Goal: Task Accomplishment & Management: Manage account settings

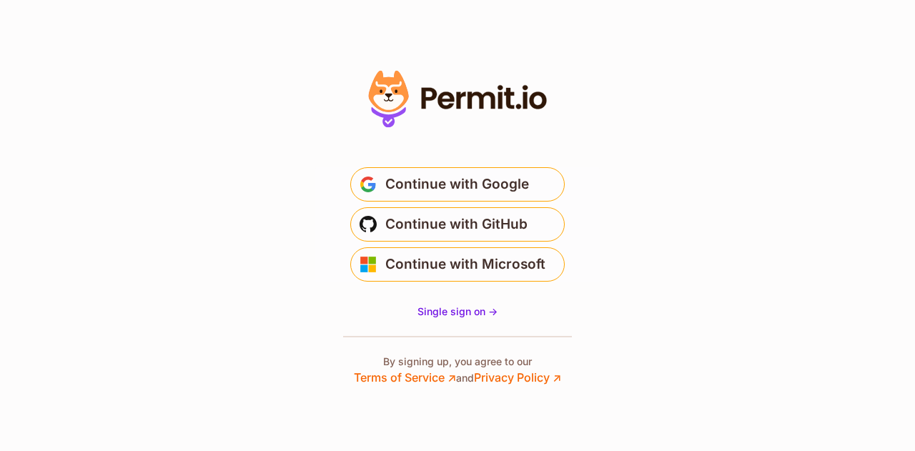
click at [287, 237] on section "* Or" at bounding box center [457, 225] width 915 height 451
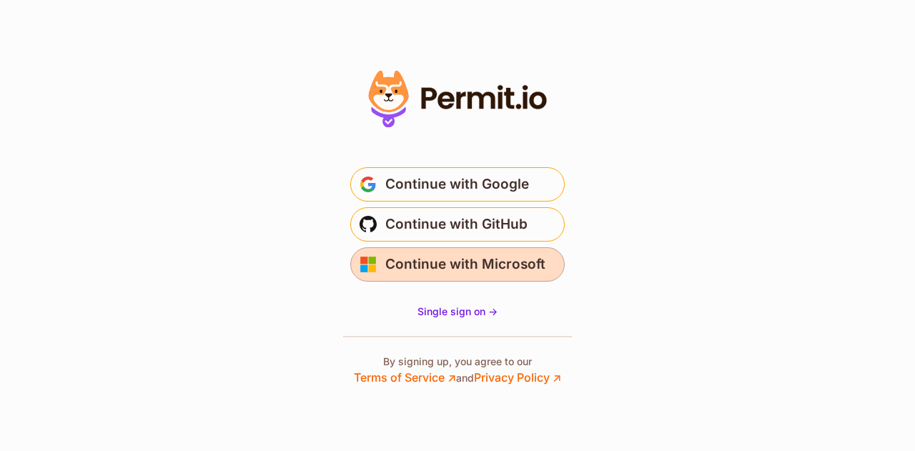
click at [453, 257] on span "Continue with Microsoft" at bounding box center [465, 264] width 160 height 23
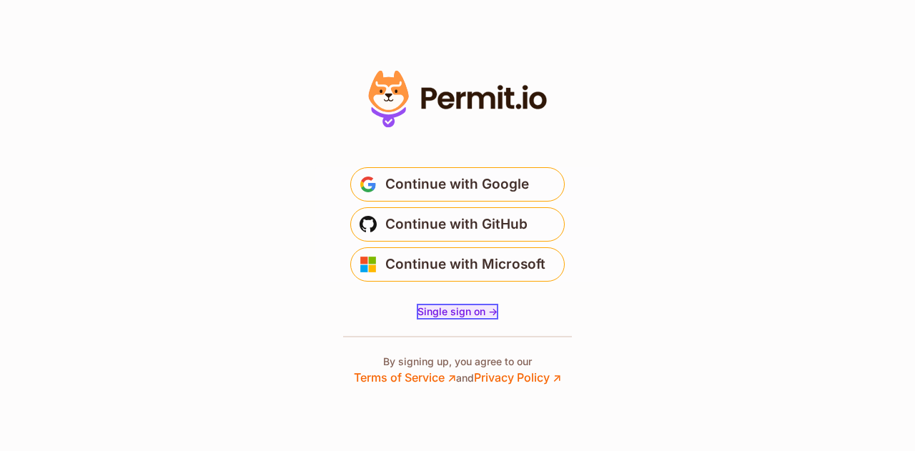
click at [476, 313] on span "Single sign on ->" at bounding box center [458, 311] width 80 height 12
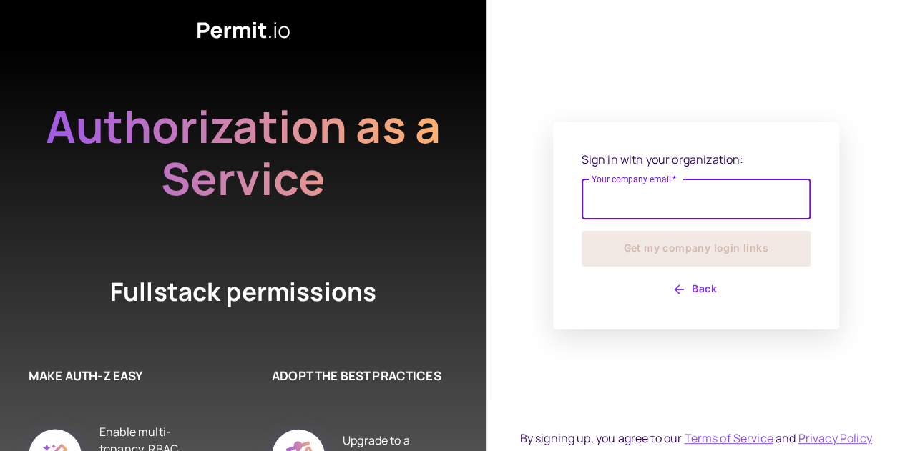
click at [631, 201] on input "Your company email   *" at bounding box center [695, 199] width 229 height 40
type input "**********"
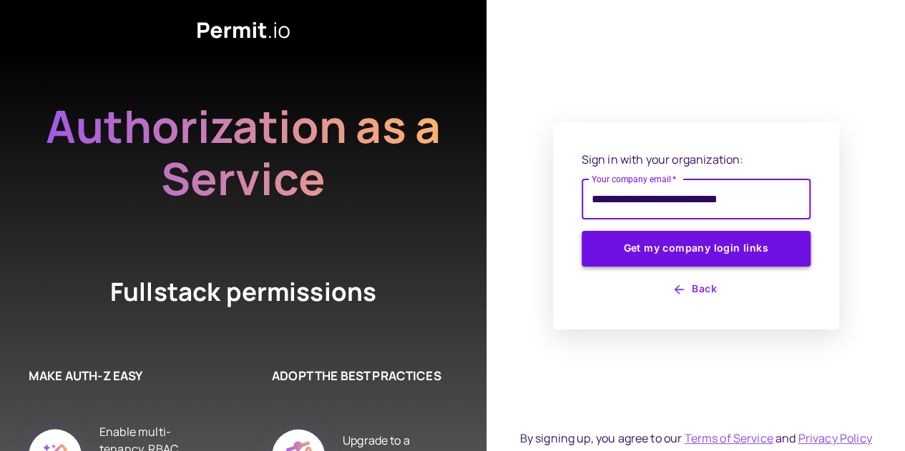
click at [671, 246] on button "Get my company login links" at bounding box center [695, 249] width 229 height 36
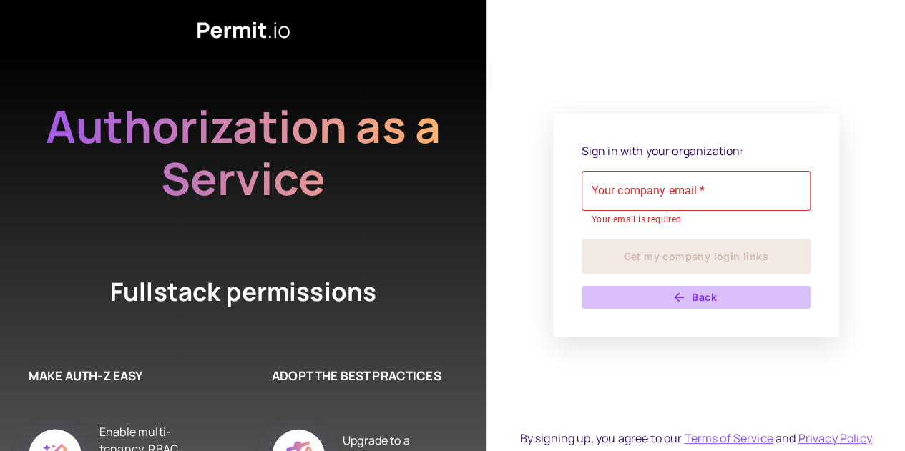
click at [698, 307] on button "Back" at bounding box center [695, 297] width 229 height 23
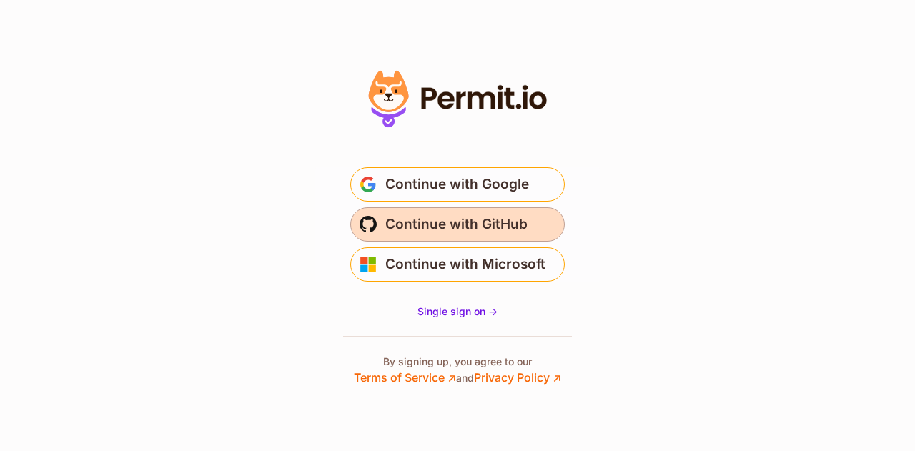
click at [483, 231] on span "Continue with GitHub" at bounding box center [456, 224] width 142 height 23
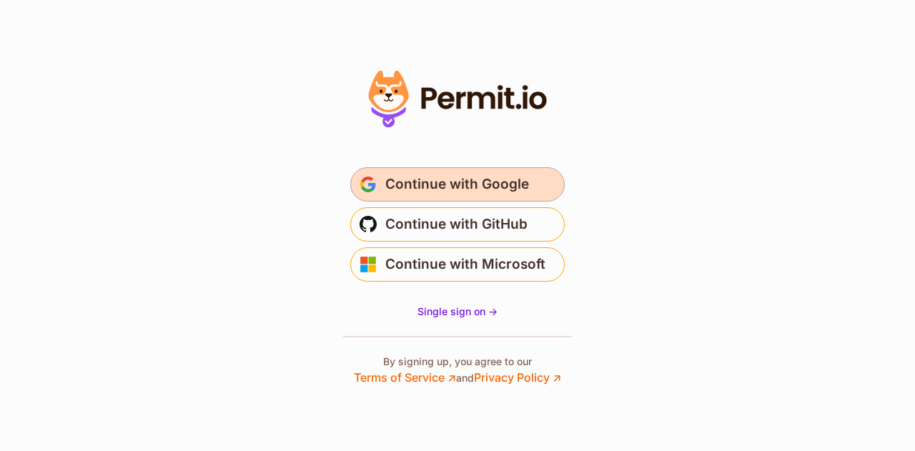
click at [527, 199] on button "Continue with Google" at bounding box center [457, 184] width 215 height 34
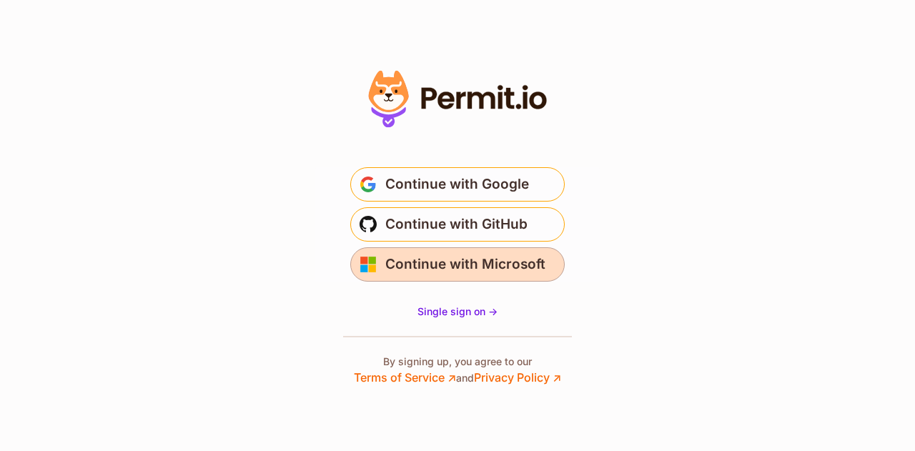
click at [449, 270] on span "Continue with Microsoft" at bounding box center [465, 264] width 160 height 23
